Goal: Task Accomplishment & Management: Complete application form

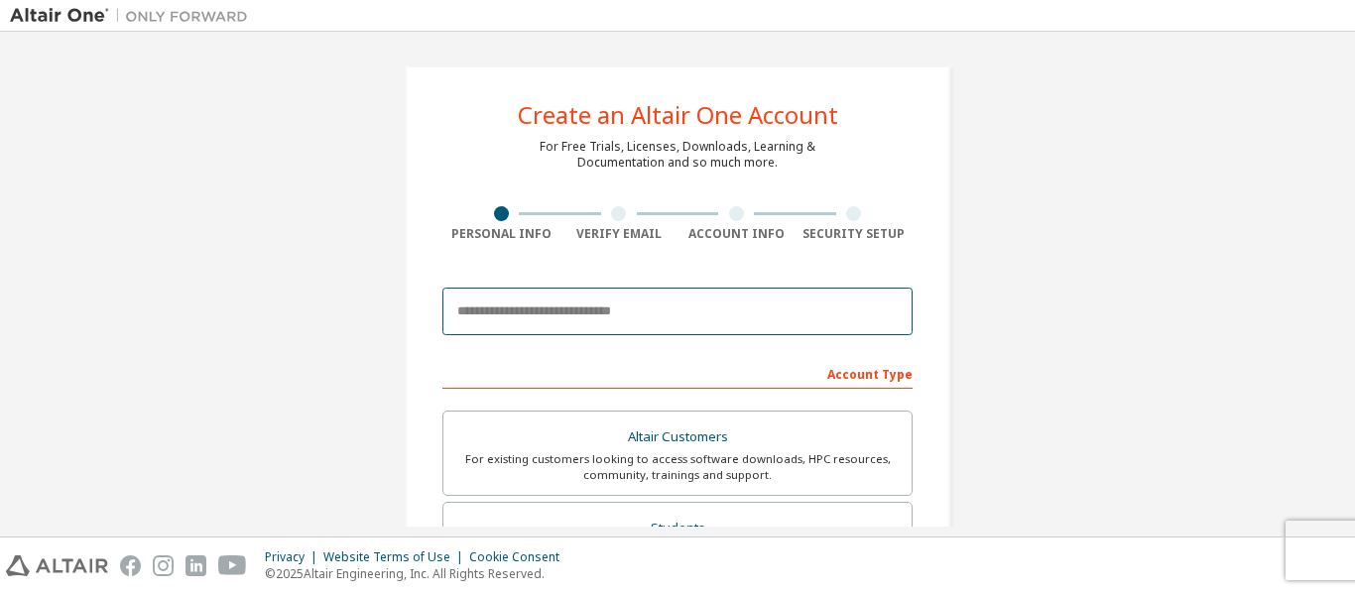
click at [680, 313] on input "email" at bounding box center [677, 312] width 470 height 48
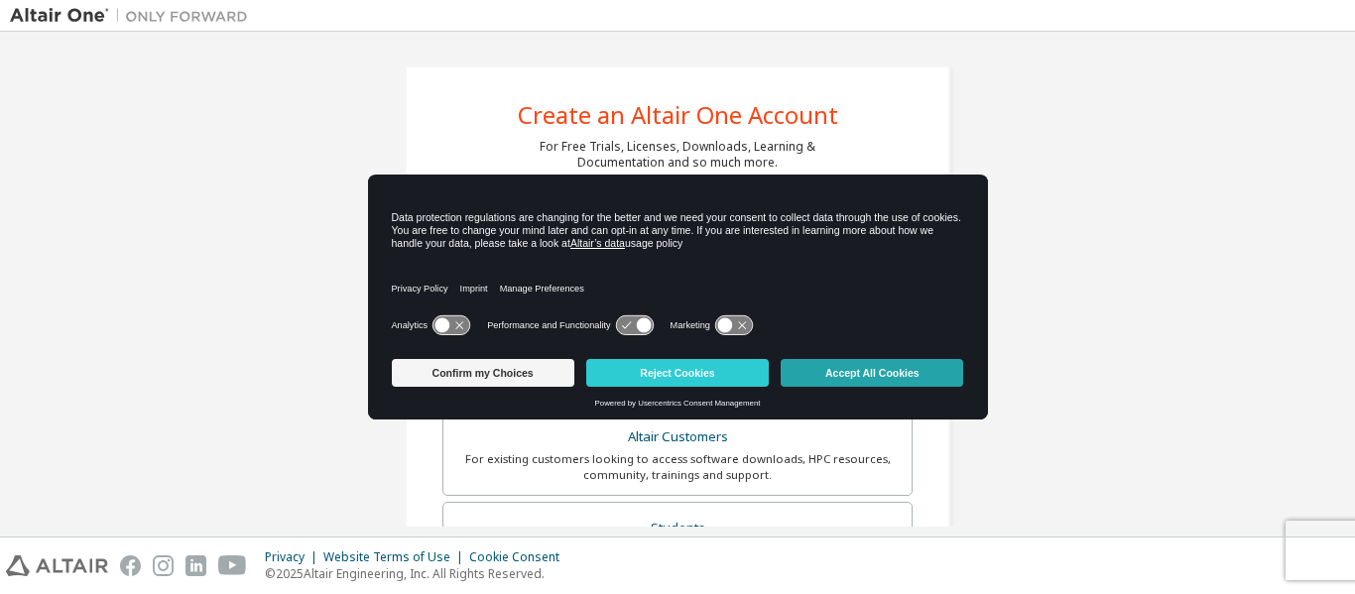
click at [831, 376] on button "Accept All Cookies" at bounding box center [872, 373] width 183 height 28
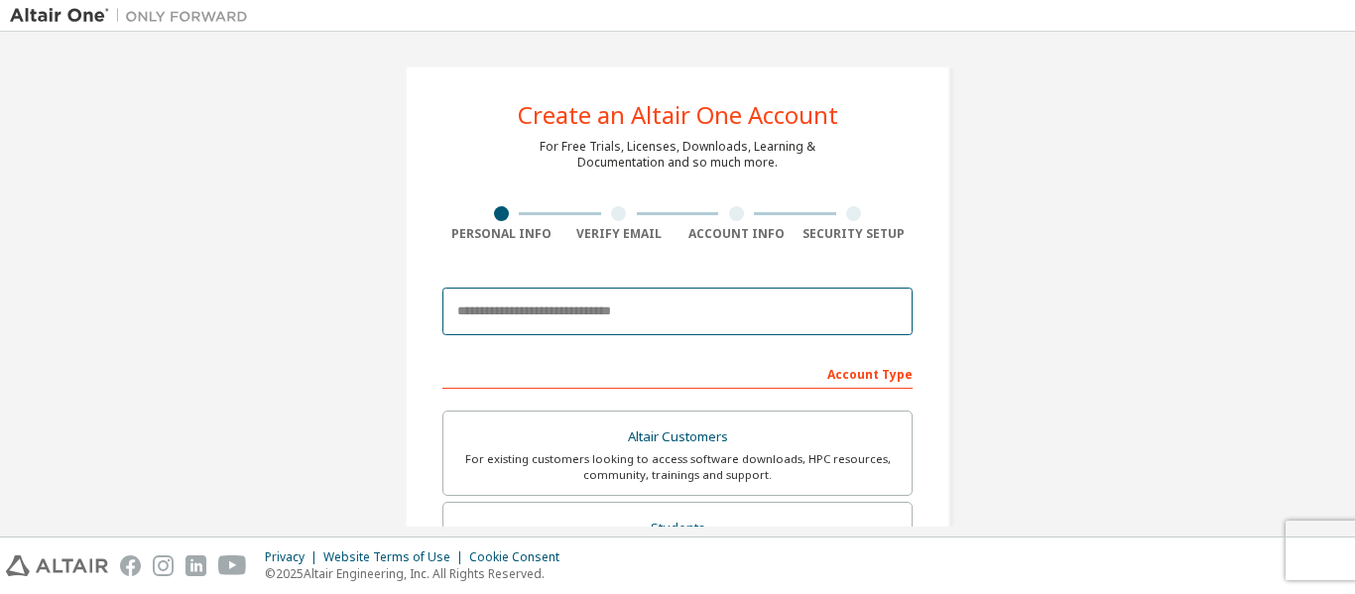
click at [702, 302] on input "email" at bounding box center [677, 312] width 470 height 48
type input "**********"
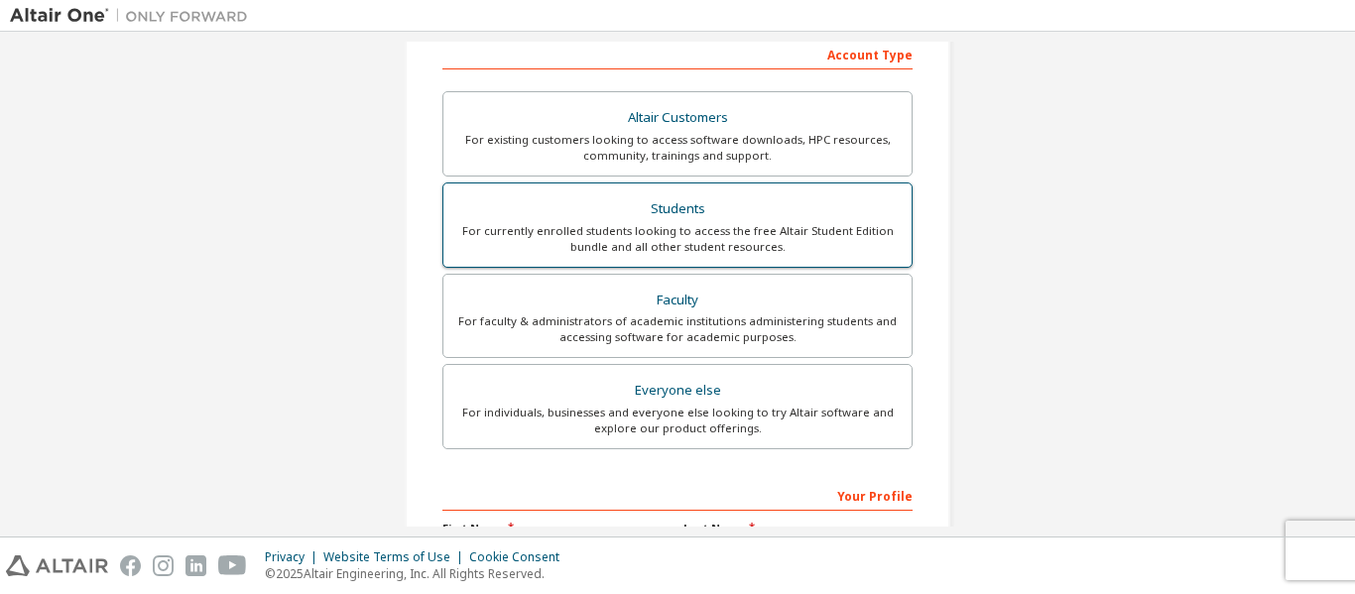
scroll to position [314, 0]
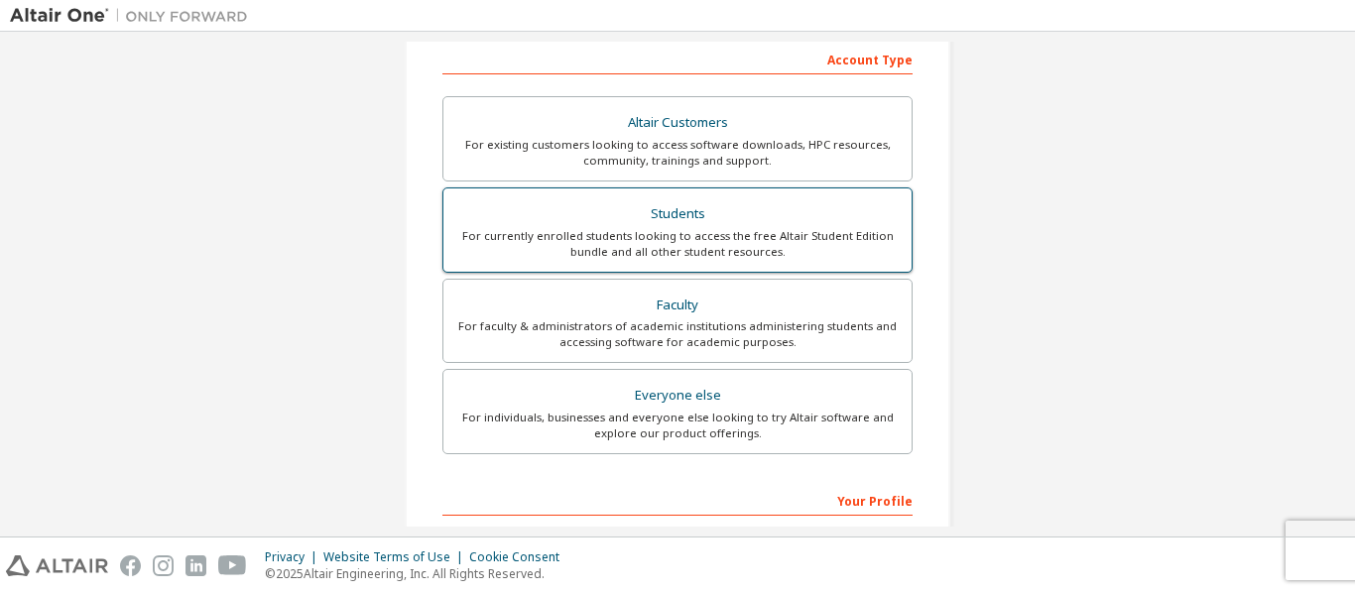
click at [643, 205] on div "Students" at bounding box center [677, 214] width 444 height 28
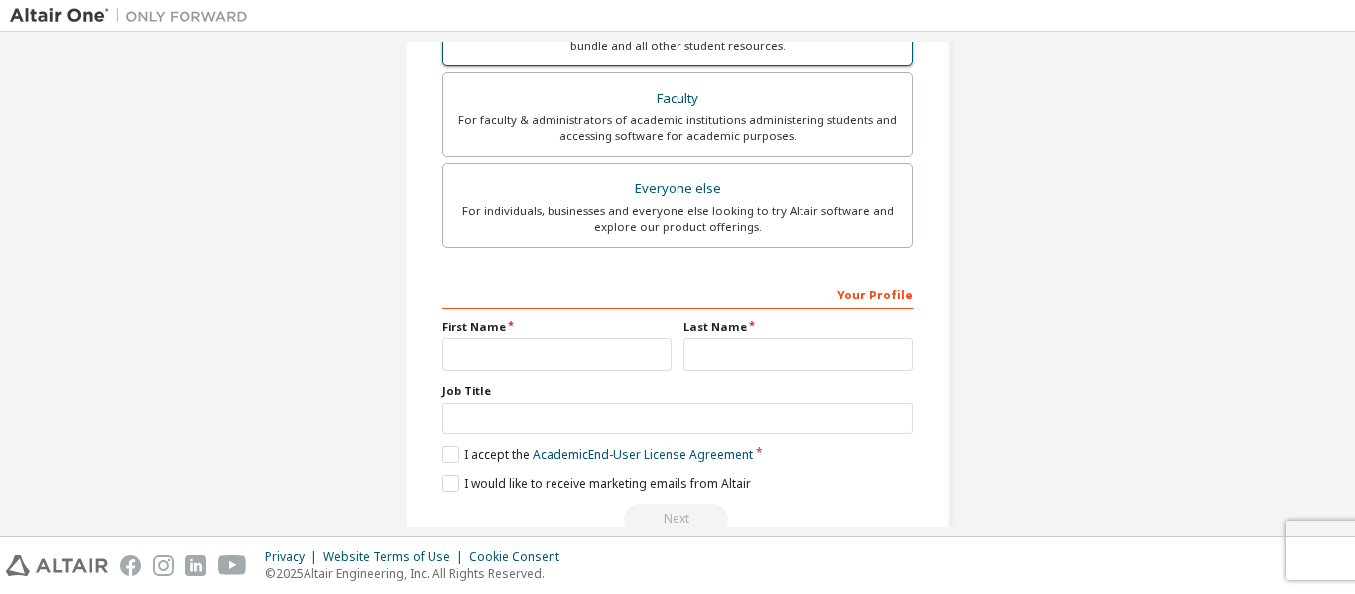
scroll to position [565, 0]
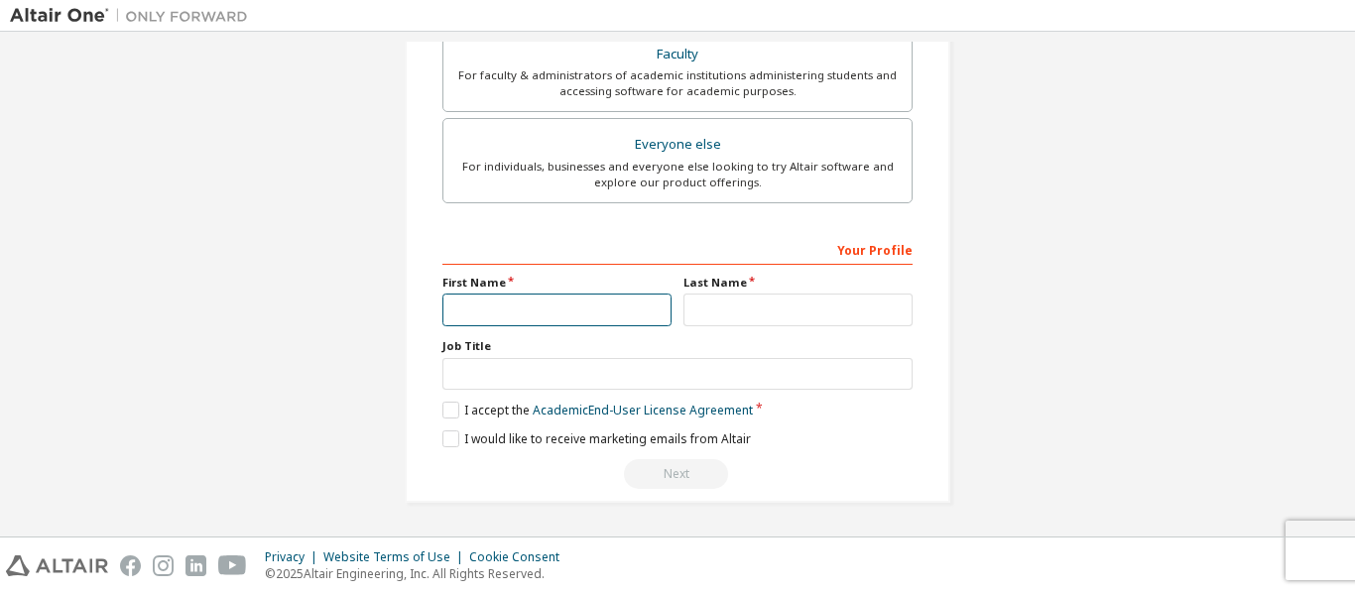
click at [589, 304] on input "text" at bounding box center [556, 310] width 229 height 33
type input "*"
click at [525, 321] on input "*" at bounding box center [556, 310] width 229 height 33
type input "**********"
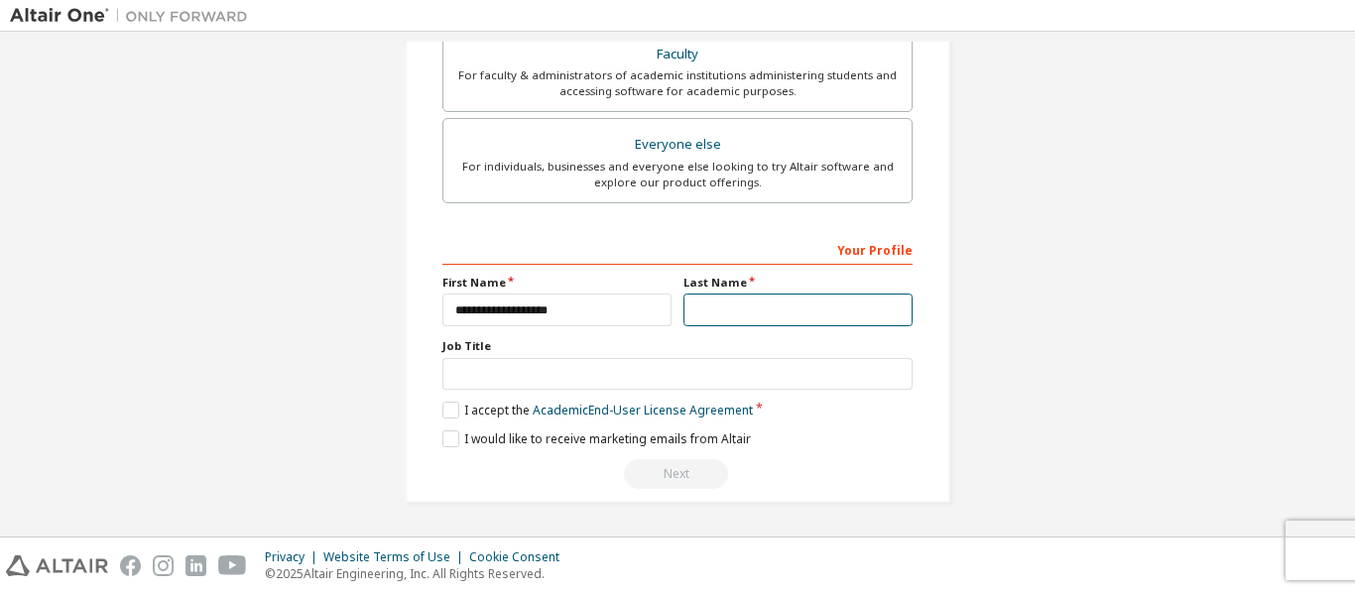
click at [713, 323] on input "text" at bounding box center [797, 310] width 229 height 33
type input "**********"
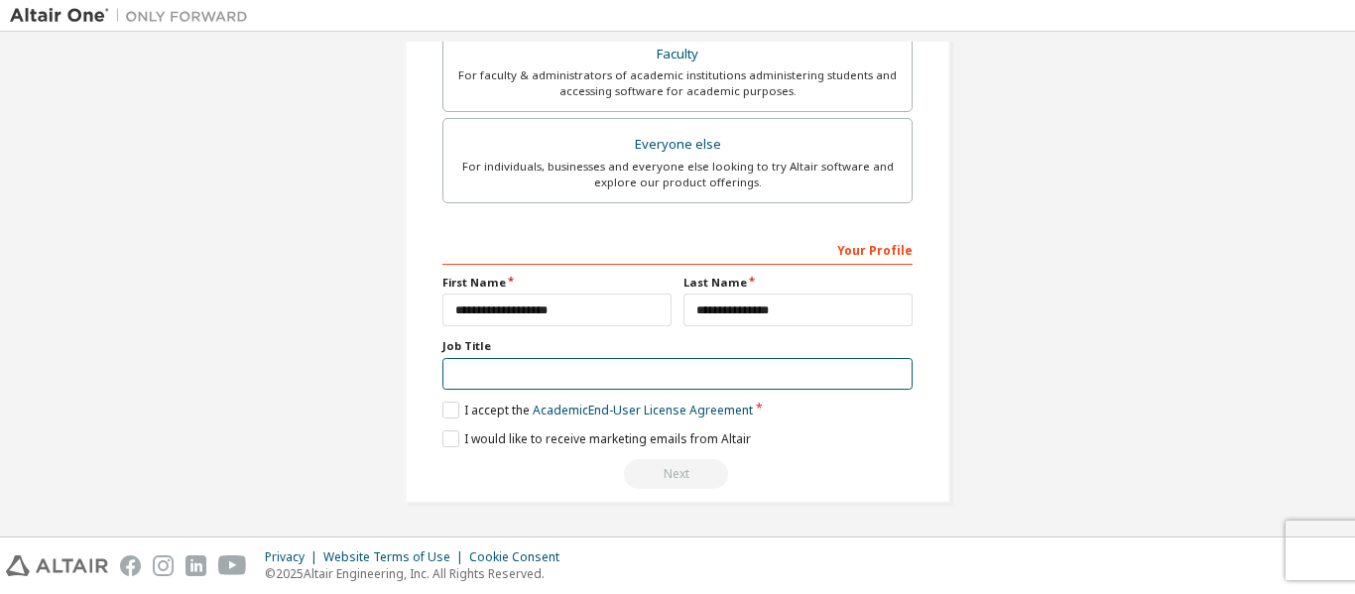
click at [657, 373] on input "text" at bounding box center [677, 374] width 470 height 33
type input "*******"
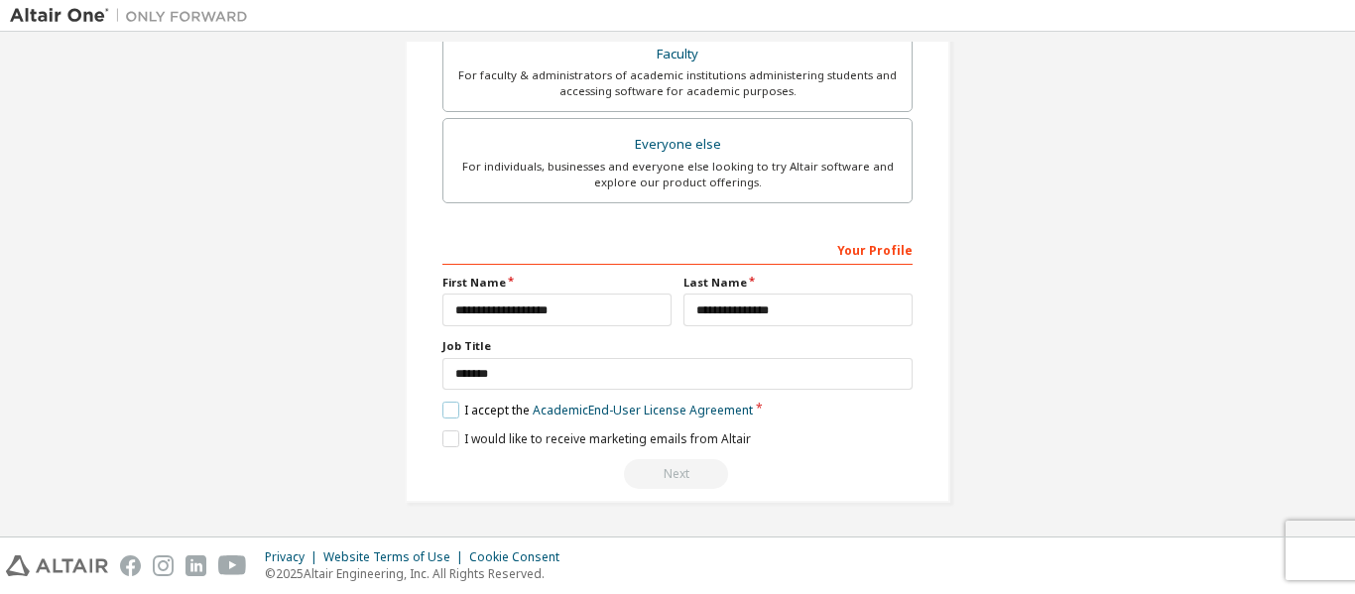
click at [442, 409] on label "I accept the Academic End-User License Agreement" at bounding box center [597, 410] width 310 height 17
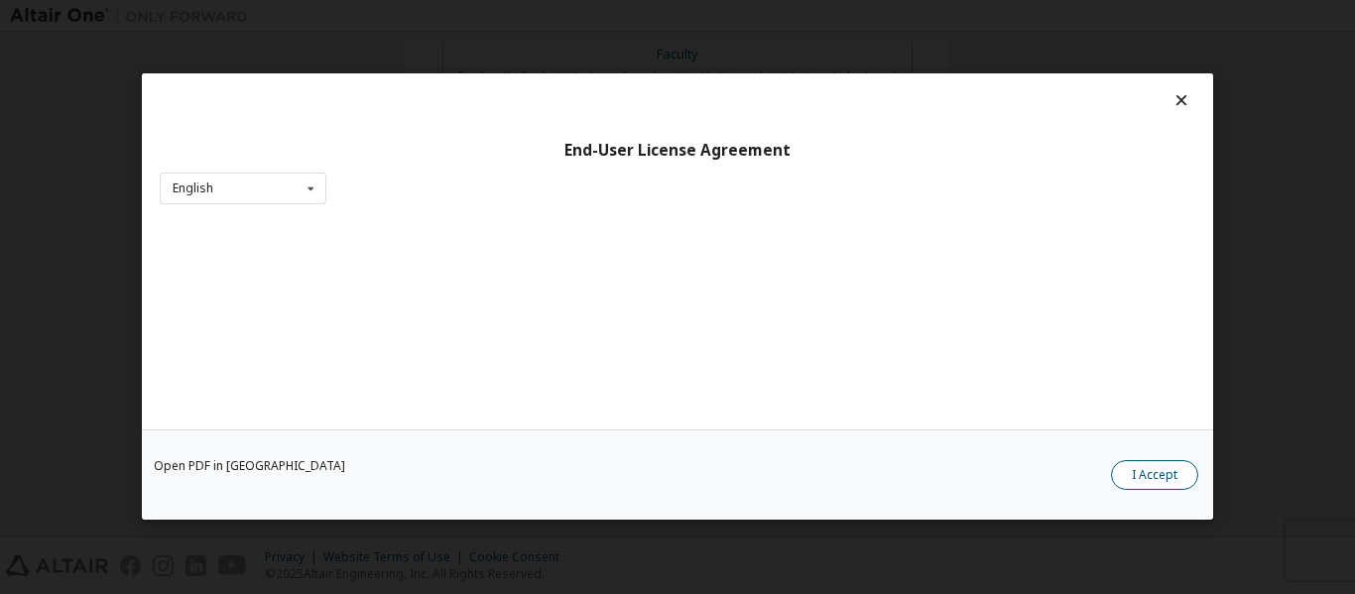
click at [1164, 475] on button "I Accept" at bounding box center [1154, 476] width 87 height 30
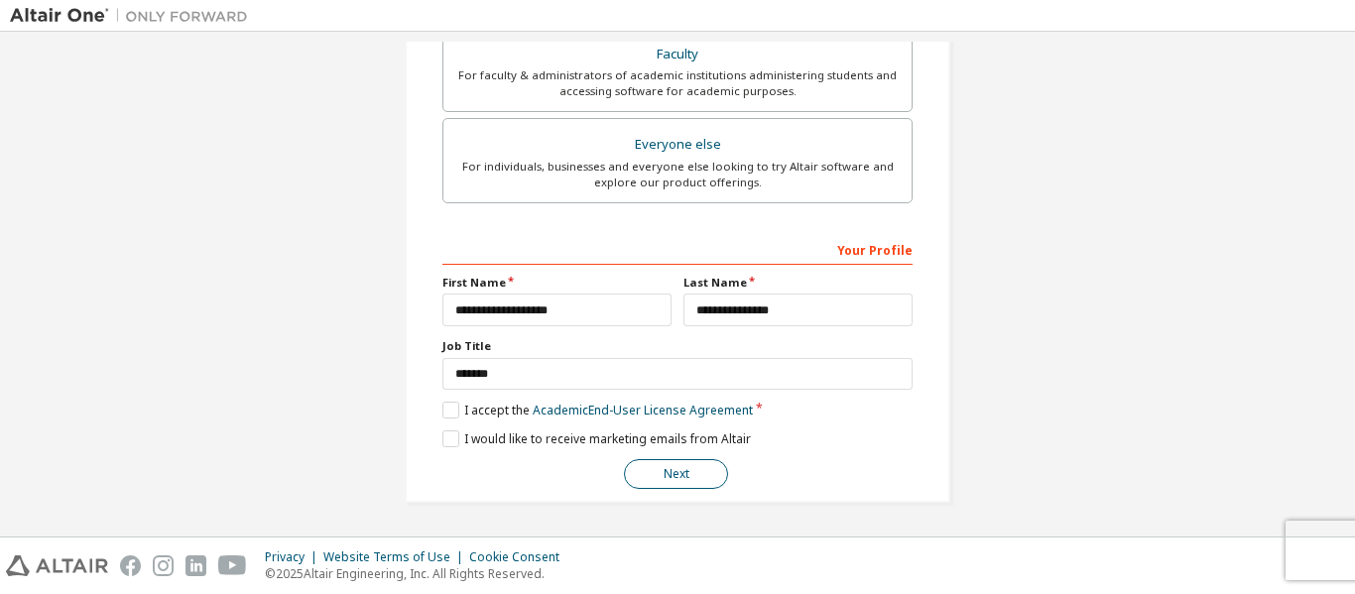
click at [670, 472] on button "Next" at bounding box center [676, 474] width 104 height 30
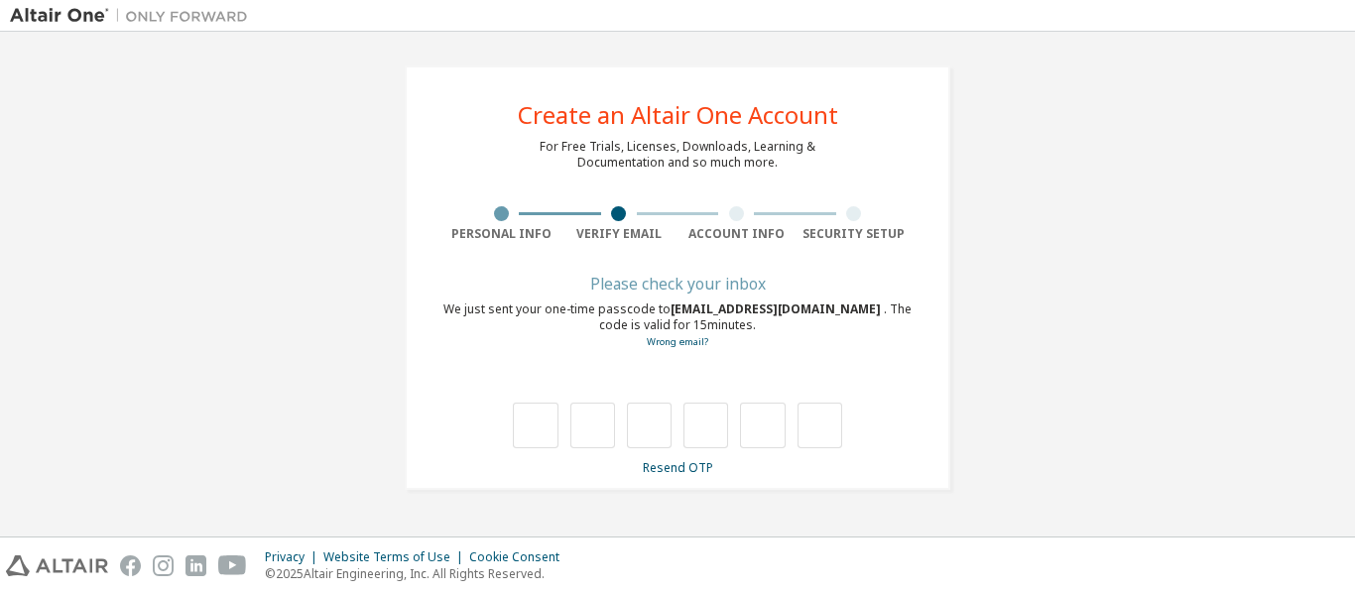
scroll to position [0, 0]
type input "*"
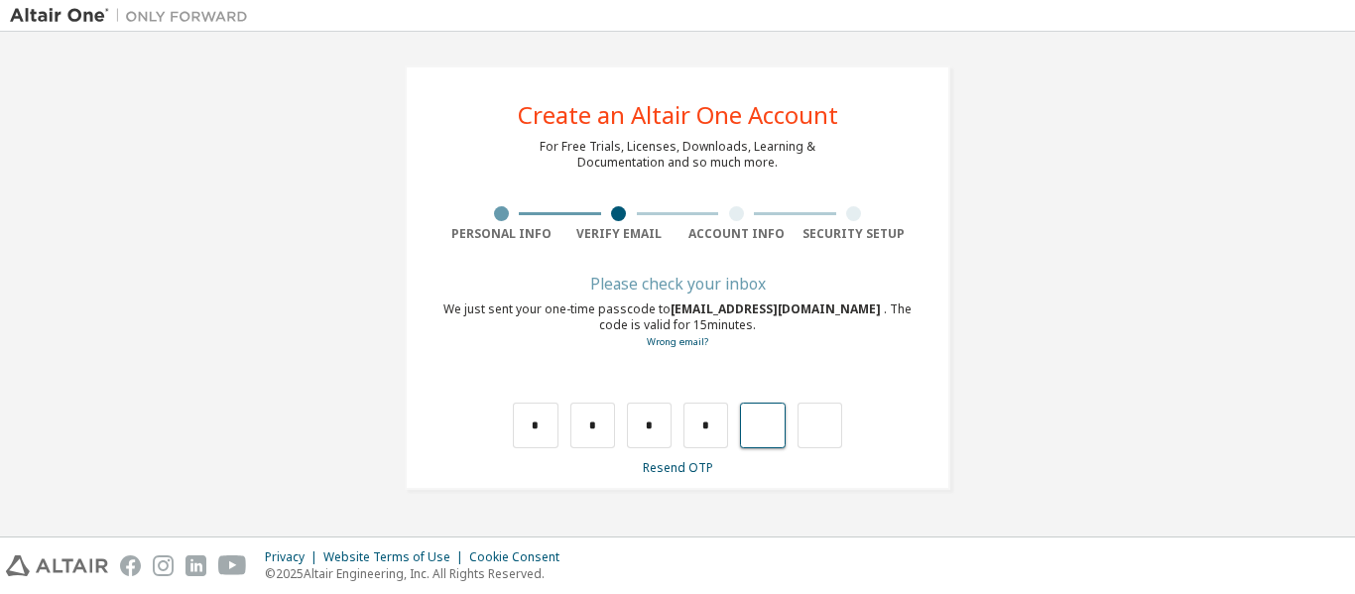
click at [764, 425] on input "text" at bounding box center [762, 426] width 45 height 46
type input "*"
